Goal: Check status: Check status

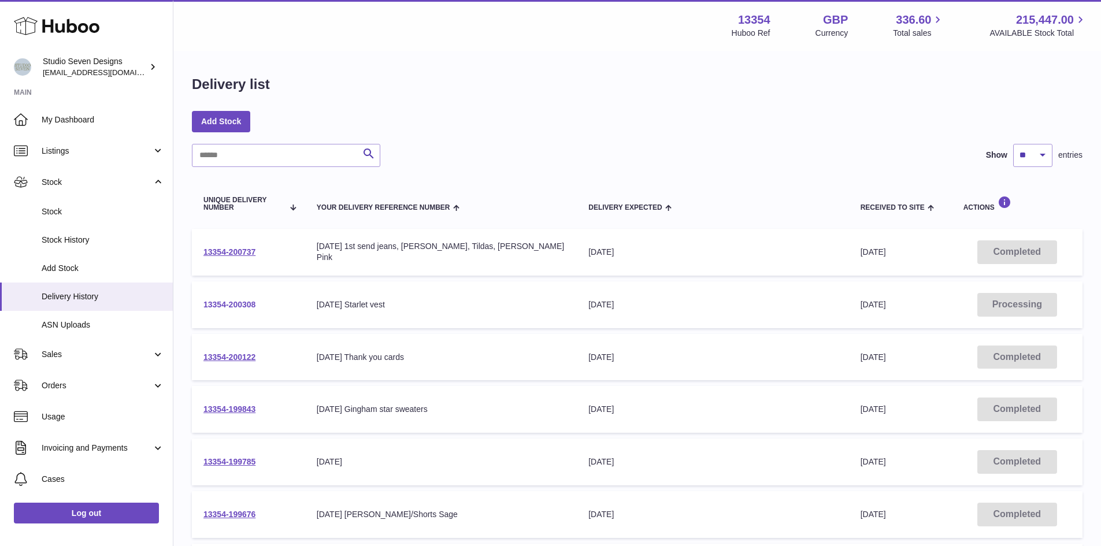
click at [232, 307] on link "13354-200308" at bounding box center [229, 304] width 52 height 9
click at [236, 306] on link "13354-200308" at bounding box center [229, 304] width 52 height 9
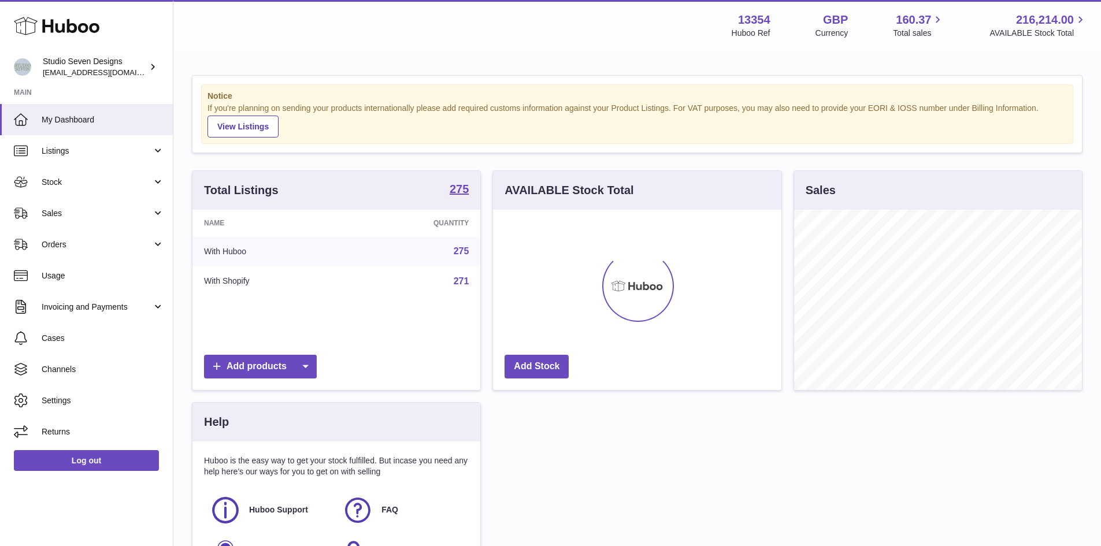
scroll to position [180, 288]
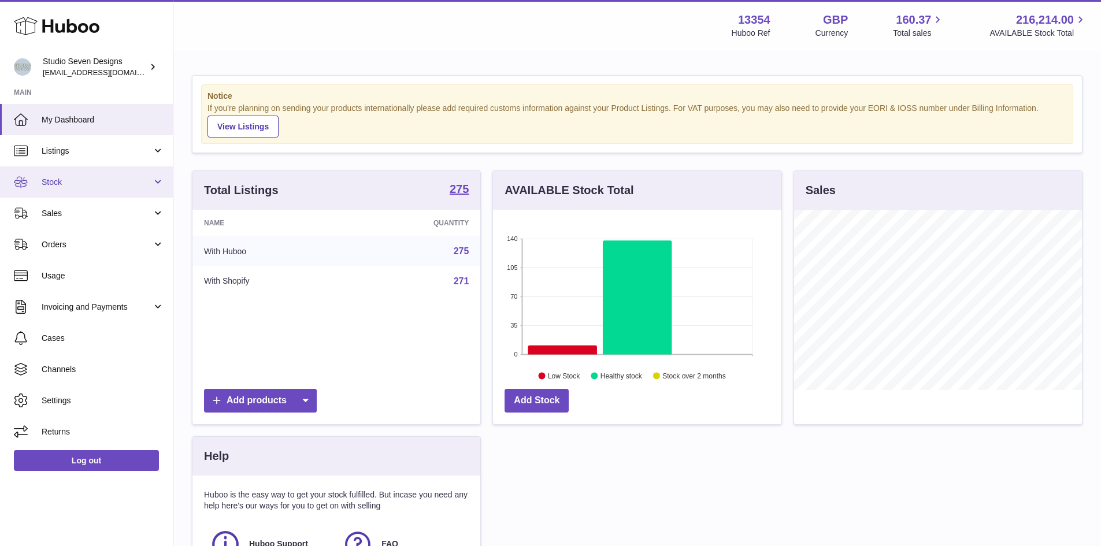
click at [151, 191] on link "Stock" at bounding box center [86, 181] width 173 height 31
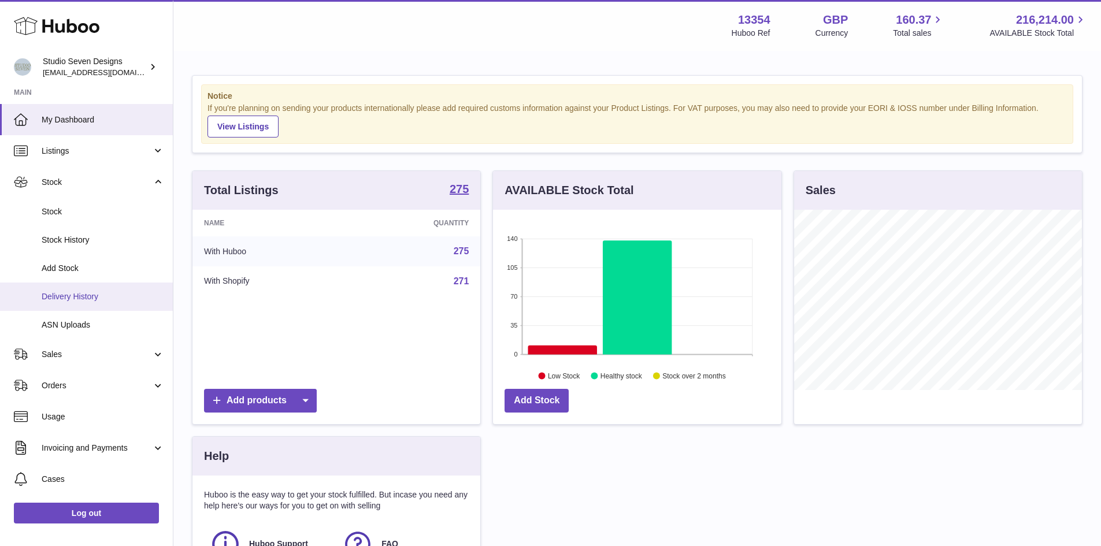
click at [103, 292] on span "Delivery History" at bounding box center [103, 296] width 122 height 11
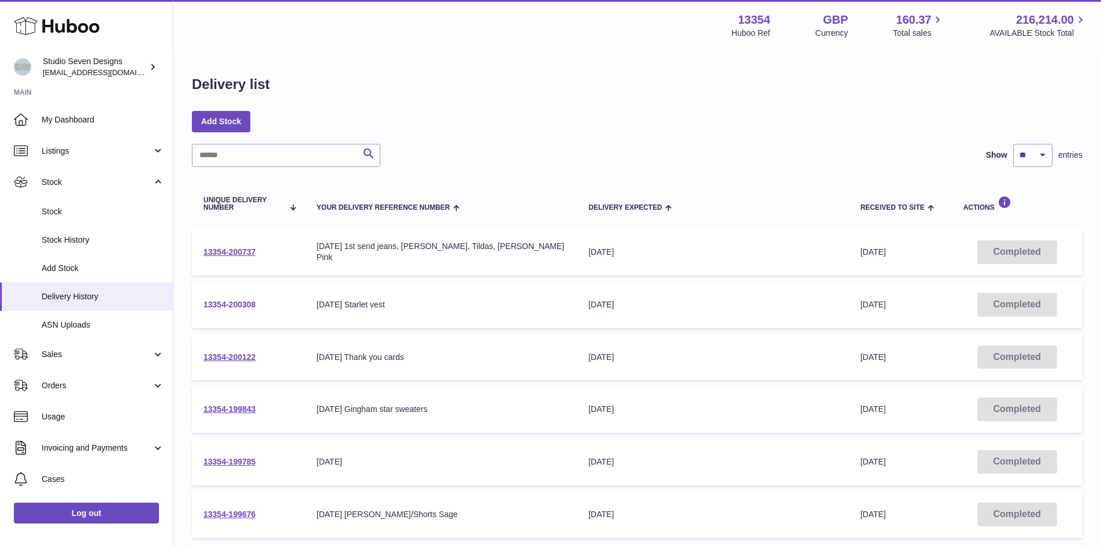
click at [247, 302] on link "13354-200308" at bounding box center [229, 304] width 52 height 9
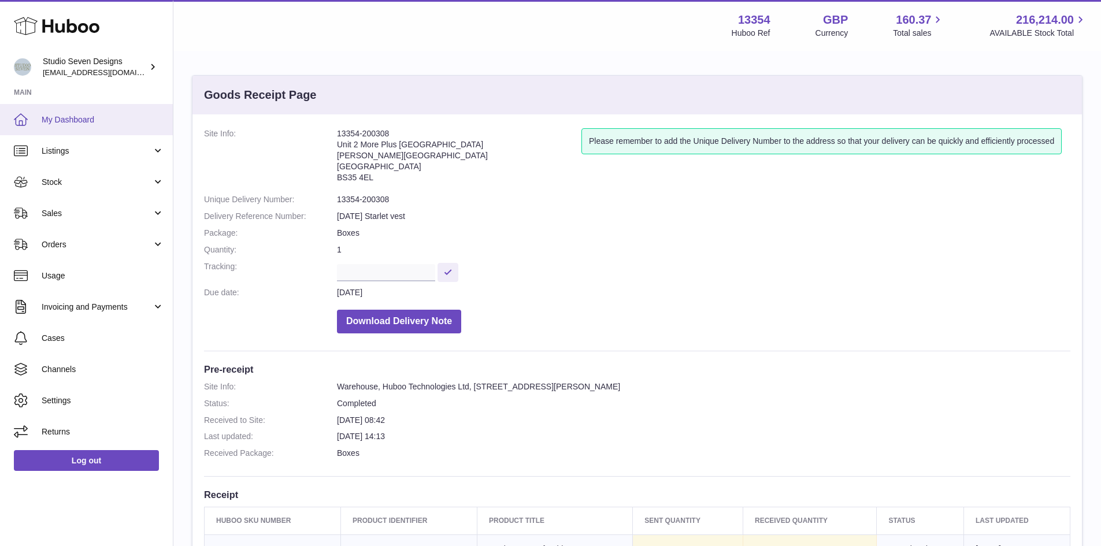
click at [52, 109] on link "My Dashboard" at bounding box center [86, 119] width 173 height 31
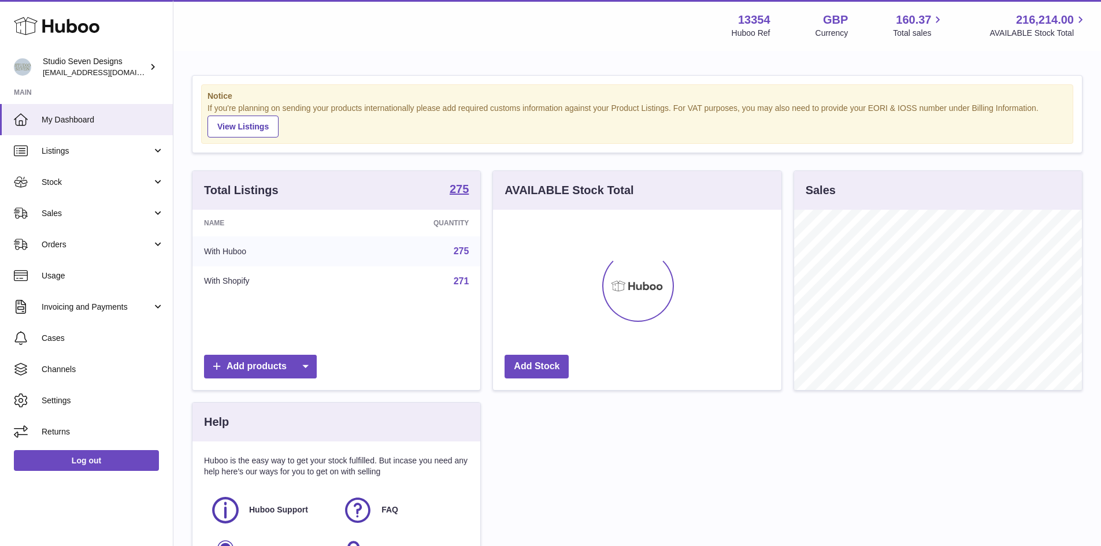
scroll to position [180, 288]
